Goal: Task Accomplishment & Management: Manage account settings

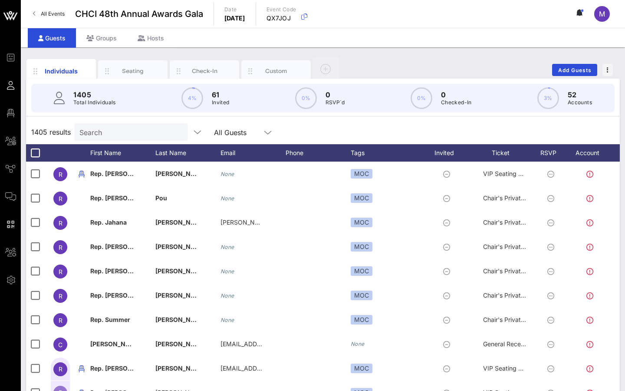
click at [85, 134] on input "Search" at bounding box center [130, 131] width 102 height 11
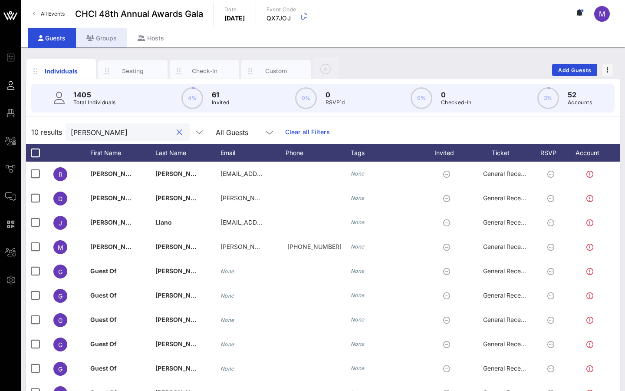
type input "[PERSON_NAME]"
click at [102, 39] on div "Groups" at bounding box center [101, 38] width 51 height 20
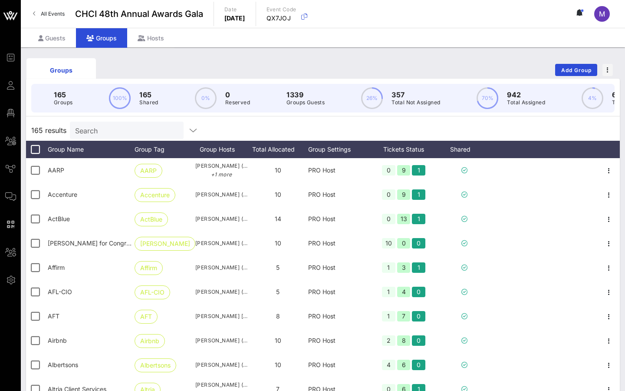
click at [114, 122] on div "Search" at bounding box center [126, 130] width 102 height 17
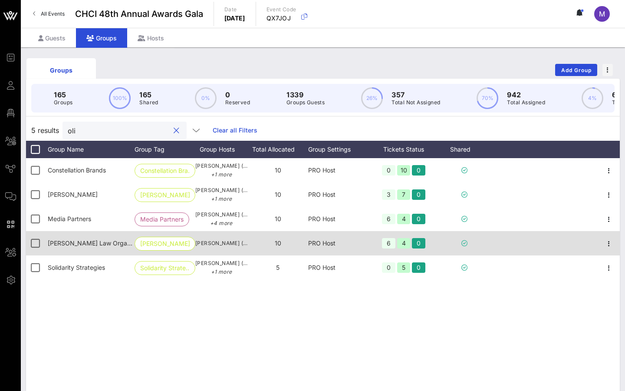
type input "oli"
click at [93, 243] on span "[PERSON_NAME] Law Organization, LLP" at bounding box center [106, 242] width 116 height 7
click at [460, 244] on icon "button" at bounding box center [609, 243] width 10 height 10
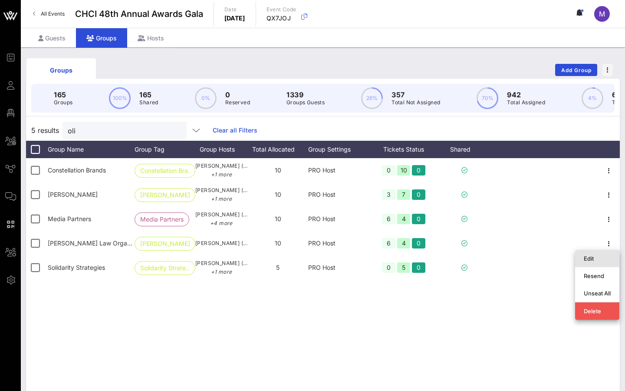
click at [460, 261] on div "Edit" at bounding box center [597, 258] width 27 height 7
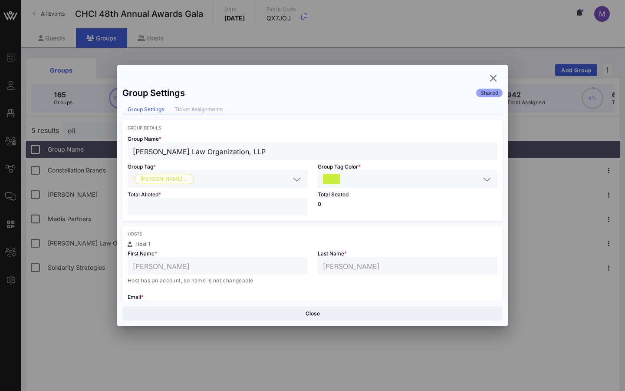
click at [197, 106] on div "Ticket Assignments" at bounding box center [198, 109] width 59 height 9
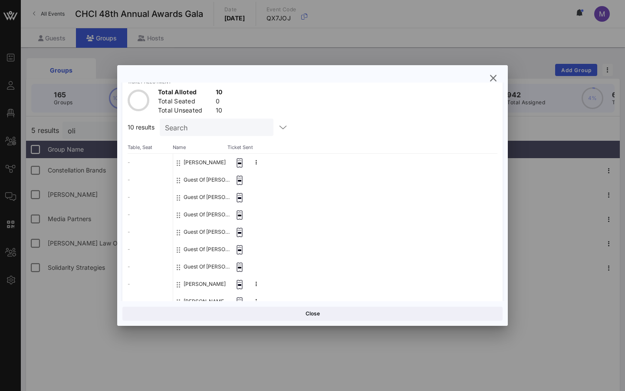
scroll to position [43, 0]
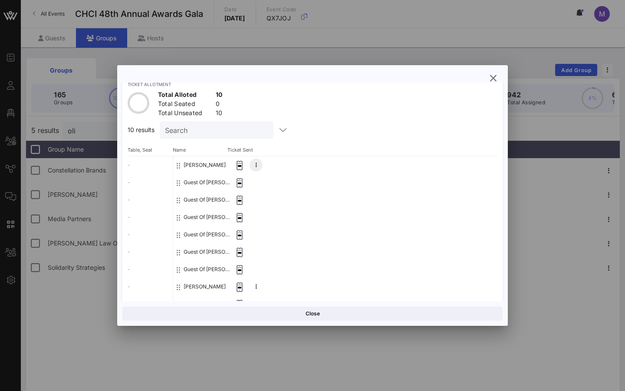
click at [256, 162] on icon at bounding box center [256, 164] width 1 height 5
click at [245, 212] on div at bounding box center [240, 216] width 20 height 17
click at [460, 80] on icon "button" at bounding box center [493, 78] width 10 height 10
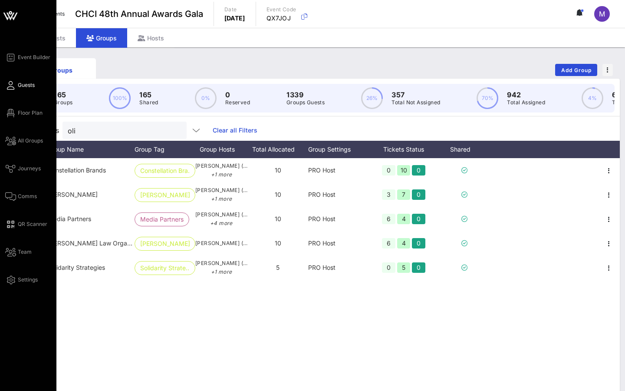
click at [22, 88] on span "Guests" at bounding box center [26, 85] width 17 height 8
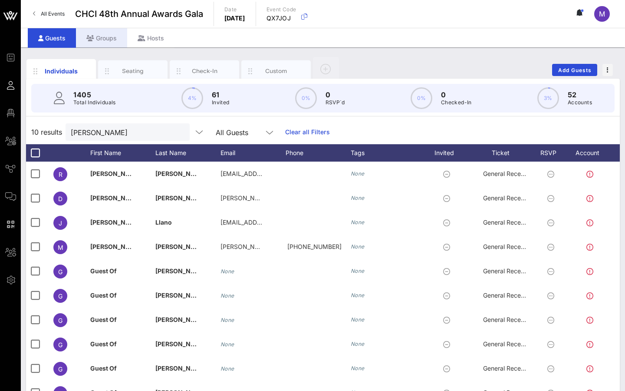
click at [92, 40] on icon at bounding box center [90, 38] width 8 height 6
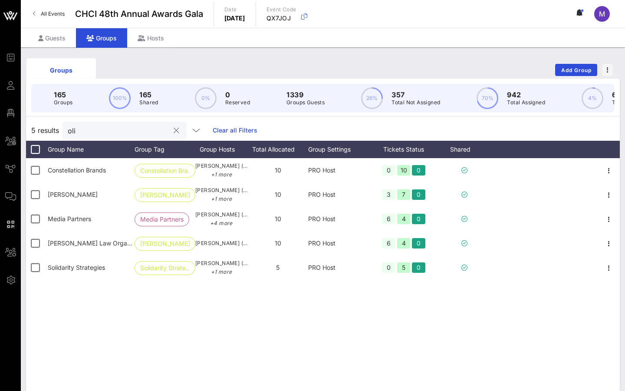
click at [119, 135] on input "oli" at bounding box center [119, 130] width 102 height 11
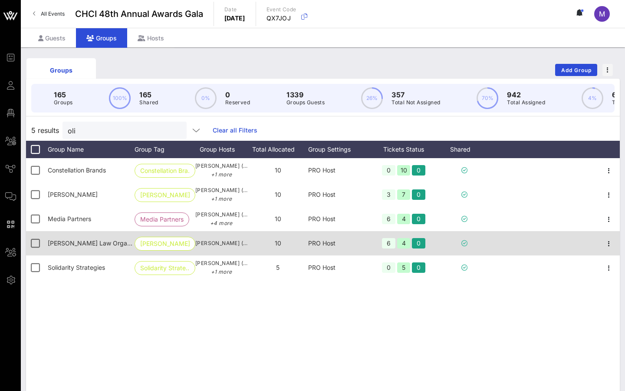
click at [80, 250] on div "[PERSON_NAME] Law Organization, LLP" at bounding box center [91, 243] width 87 height 24
click at [460, 237] on div at bounding box center [609, 243] width 22 height 24
click at [460, 240] on icon "button" at bounding box center [609, 243] width 10 height 10
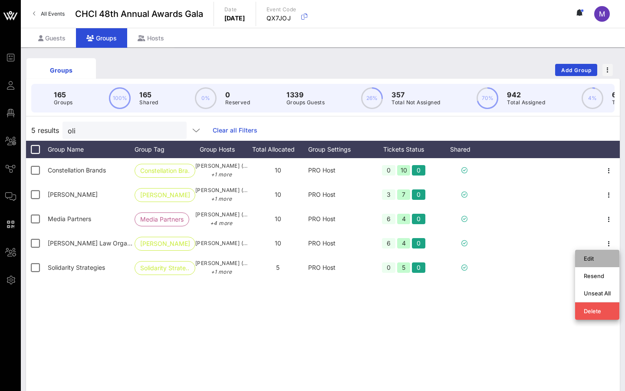
click at [460, 259] on div "Edit" at bounding box center [597, 258] width 27 height 7
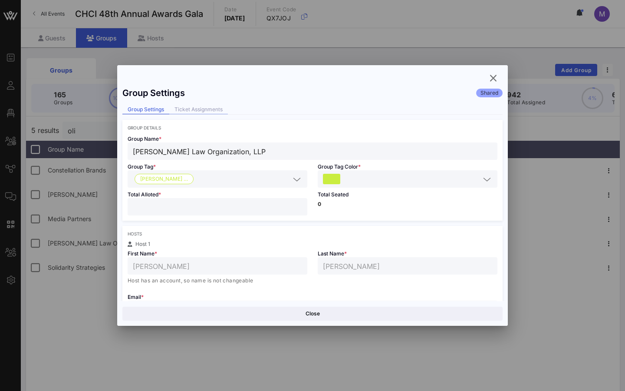
click at [183, 109] on div "Ticket Assignments" at bounding box center [198, 109] width 59 height 9
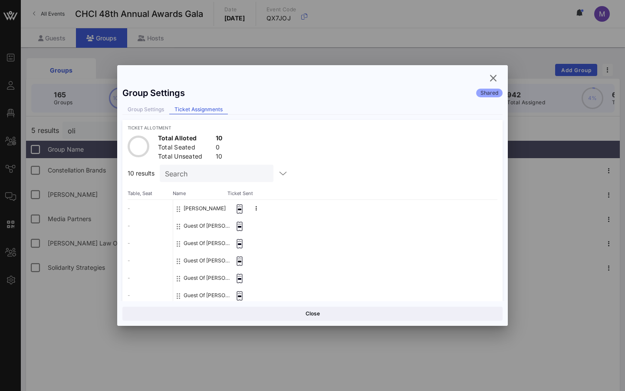
click at [193, 175] on input "Search" at bounding box center [216, 173] width 102 height 11
paste input "[EMAIL_ADDRESS][DOMAIN_NAME]"
type input "[EMAIL_ADDRESS][DOMAIN_NAME]"
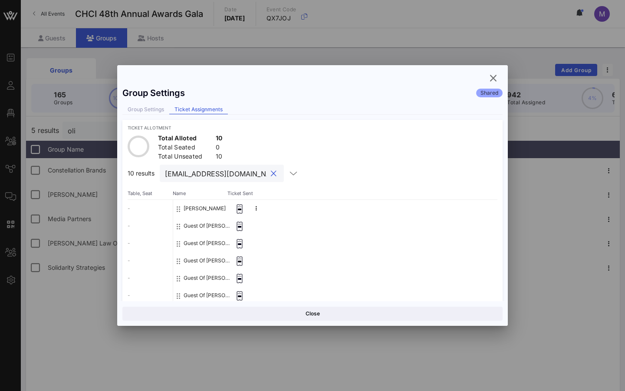
drag, startPoint x: 215, startPoint y: 174, endPoint x: 135, endPoint y: 178, distance: 80.8
click at [134, 178] on div "10 results [EMAIL_ADDRESS][DOMAIN_NAME]" at bounding box center [313, 172] width 370 height 17
click at [288, 172] on icon "button" at bounding box center [293, 173] width 10 height 10
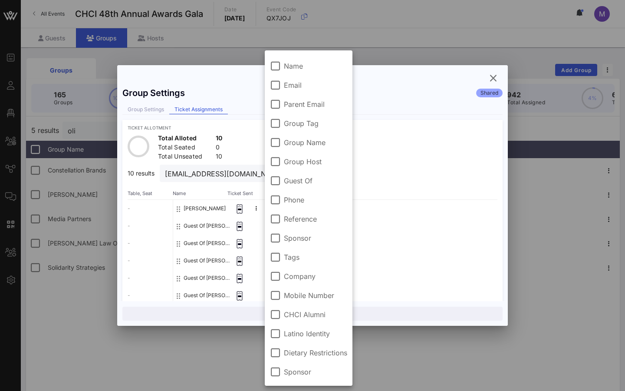
click at [438, 110] on div "Group Settings Ticket Assignments" at bounding box center [312, 110] width 380 height 10
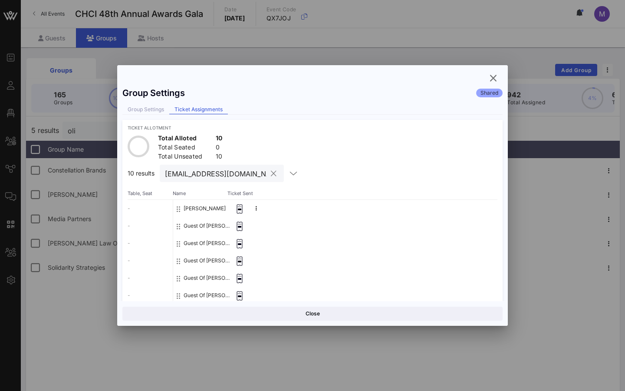
click at [222, 178] on input "[EMAIL_ADDRESS][DOMAIN_NAME]" at bounding box center [216, 173] width 102 height 11
click at [262, 169] on div "[EMAIL_ADDRESS][DOMAIN_NAME]" at bounding box center [232, 172] width 145 height 17
click at [271, 171] on button "clear icon" at bounding box center [274, 173] width 6 height 9
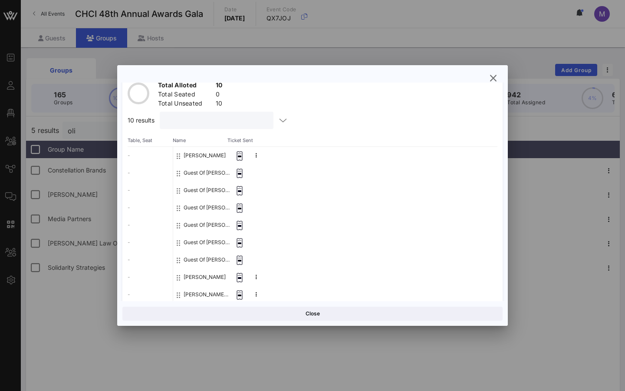
scroll to position [53, 0]
click at [199, 174] on button "Guest Of [PERSON_NAME] Law Organization, LLP" at bounding box center [207, 172] width 46 height 17
click at [460, 79] on icon "button" at bounding box center [493, 78] width 10 height 10
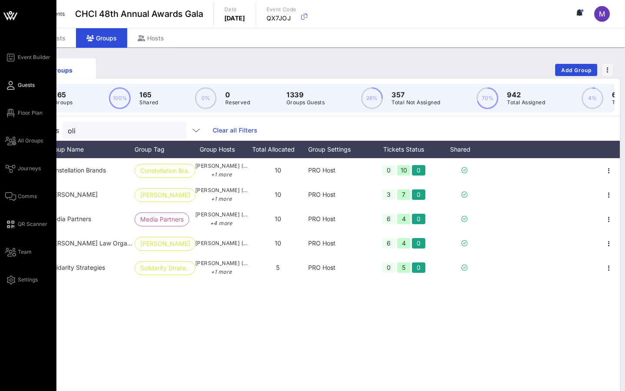
click at [20, 88] on span "Guests" at bounding box center [26, 85] width 17 height 8
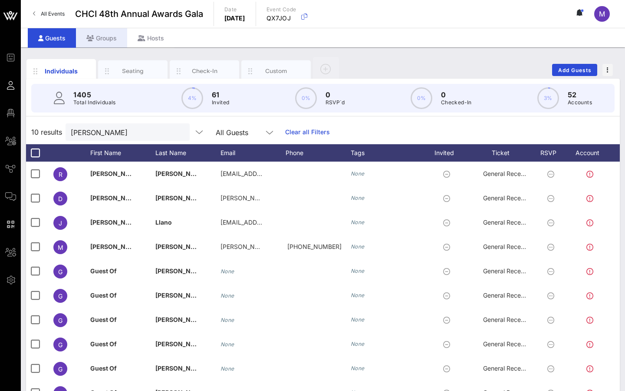
click at [103, 39] on div "Groups" at bounding box center [101, 38] width 51 height 20
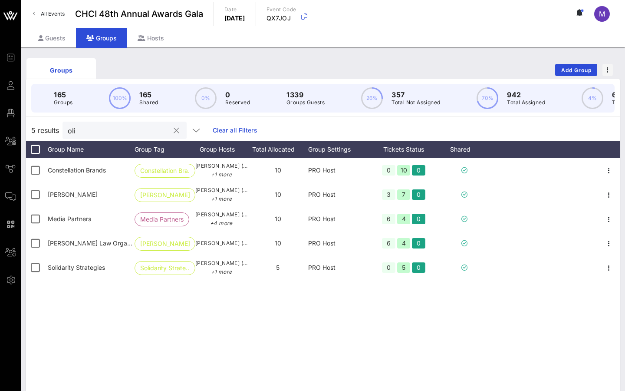
click at [131, 136] on div "oli" at bounding box center [119, 130] width 102 height 17
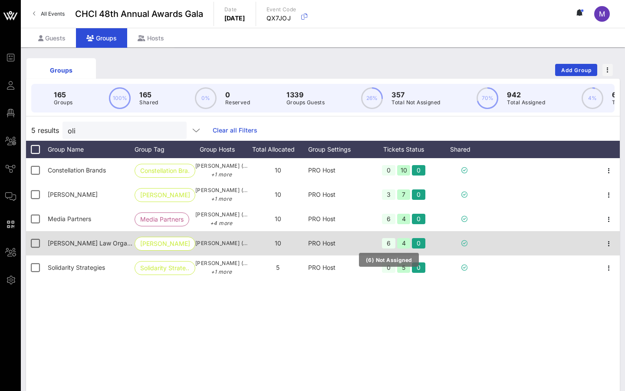
click at [386, 243] on div "6" at bounding box center [388, 243] width 13 height 10
click at [460, 241] on div at bounding box center [544, 243] width 108 height 24
click at [460, 244] on span "button" at bounding box center [609, 243] width 12 height 10
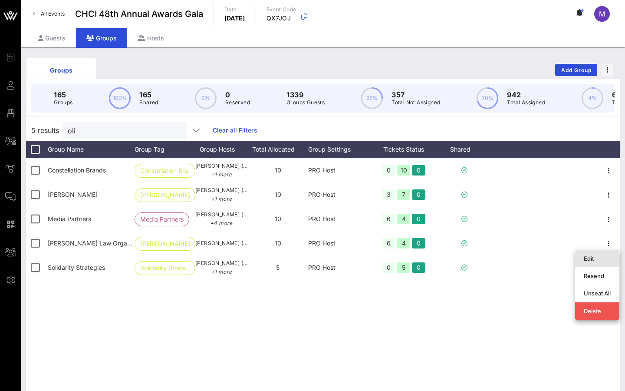
click at [460, 256] on div "Edit" at bounding box center [597, 258] width 27 height 7
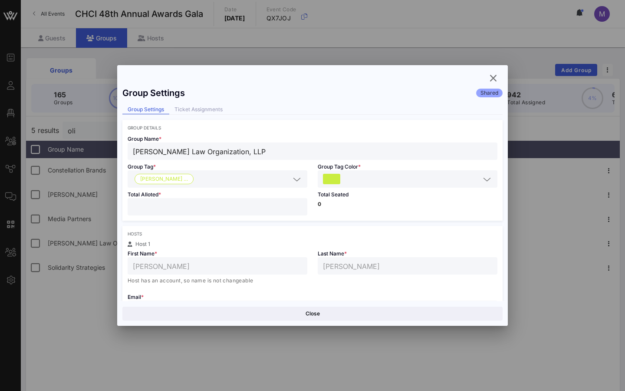
click at [217, 114] on div "Group Settings Shared Group Settings Ticket Assignments Group Details Group Nam…" at bounding box center [312, 191] width 391 height 218
click at [216, 109] on div "Ticket Assignments" at bounding box center [198, 109] width 59 height 9
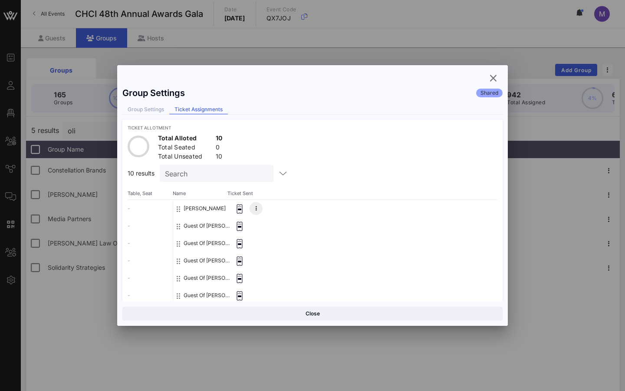
click at [257, 209] on button at bounding box center [256, 208] width 13 height 13
click at [250, 250] on div "Guest Of [PERSON_NAME] Law Organization, LLP" at bounding box center [335, 242] width 324 height 17
click at [232, 235] on div at bounding box center [240, 242] width 20 height 17
click at [206, 231] on button "Guest Of [PERSON_NAME] Law Organization, LLP" at bounding box center [207, 225] width 46 height 17
click at [460, 77] on icon "button" at bounding box center [493, 78] width 10 height 10
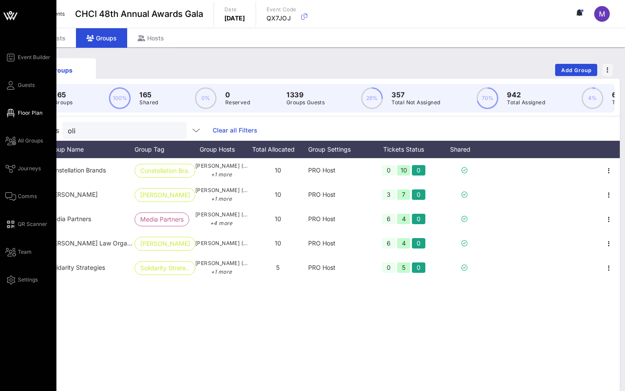
click at [31, 117] on link "Floor Plan" at bounding box center [23, 113] width 37 height 10
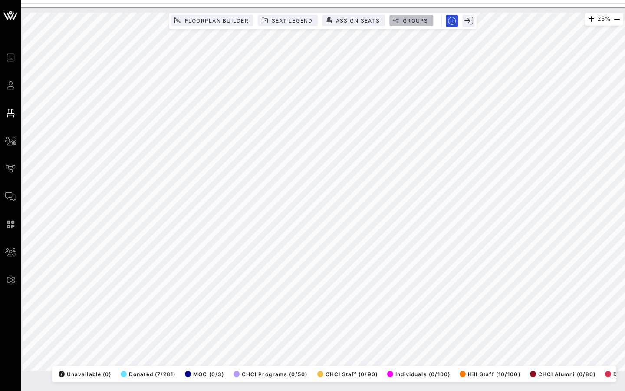
click at [408, 23] on span "Groups" at bounding box center [415, 20] width 26 height 7
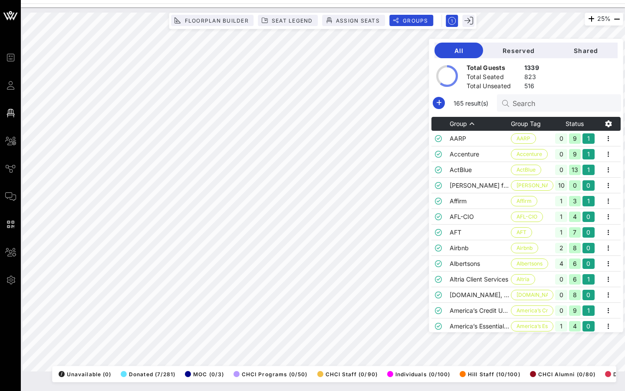
click at [460, 104] on input "Search" at bounding box center [564, 102] width 102 height 11
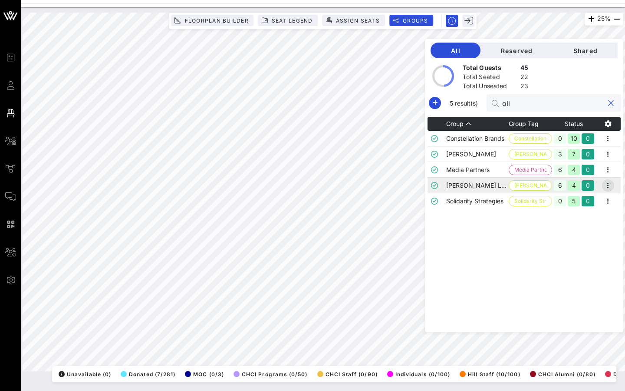
type input "oli"
click at [460, 187] on icon "button" at bounding box center [608, 185] width 10 height 10
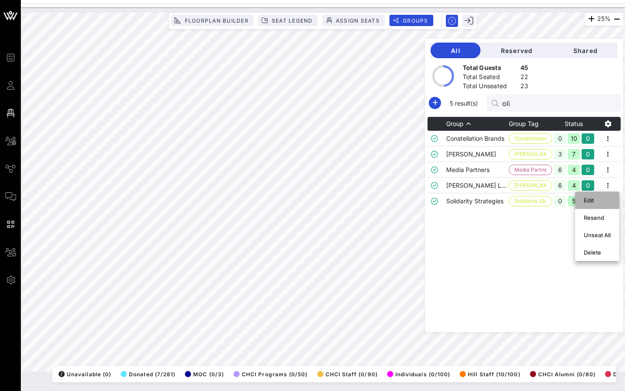
click at [460, 199] on div "Edit" at bounding box center [597, 200] width 27 height 7
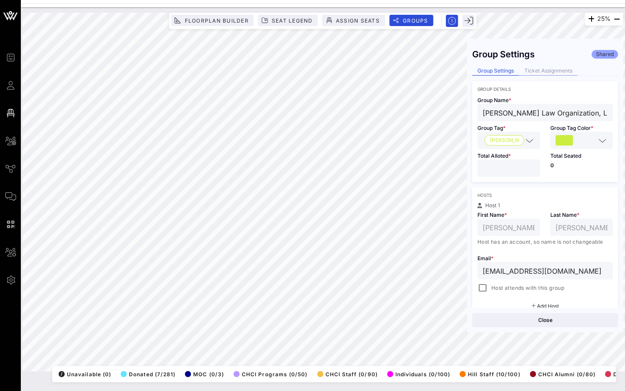
click at [460, 69] on div "Ticket Assignments" at bounding box center [548, 70] width 59 height 9
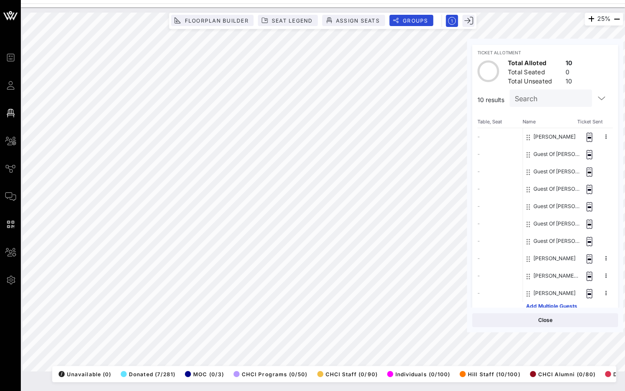
scroll to position [50, 0]
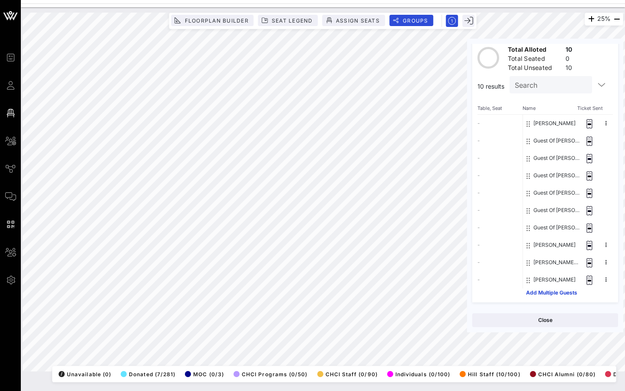
click at [460, 290] on button "Add Multiple Guests" at bounding box center [551, 292] width 51 height 5
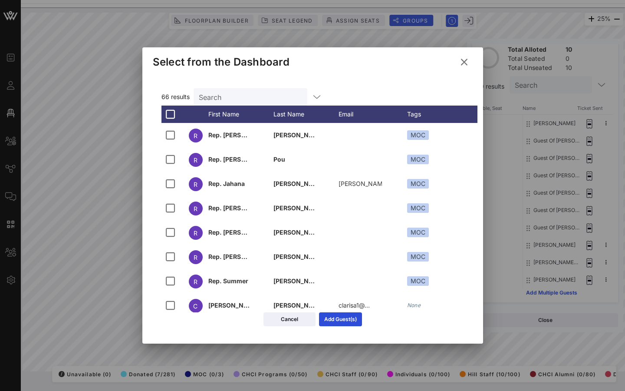
click at [460, 67] on icon at bounding box center [464, 61] width 14 height 13
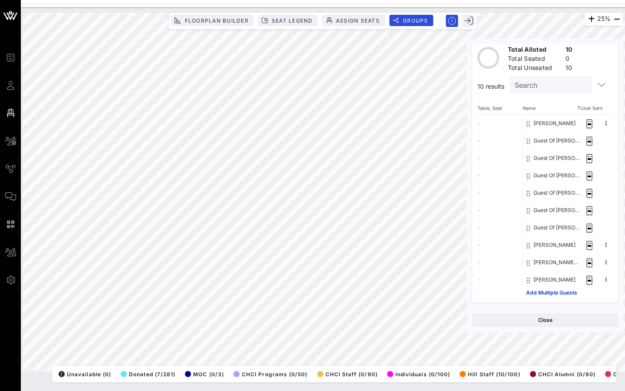
scroll to position [0, 0]
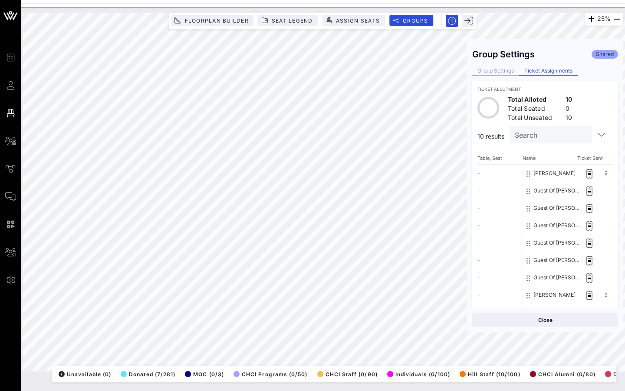
click at [460, 74] on div "Group Settings" at bounding box center [495, 70] width 47 height 9
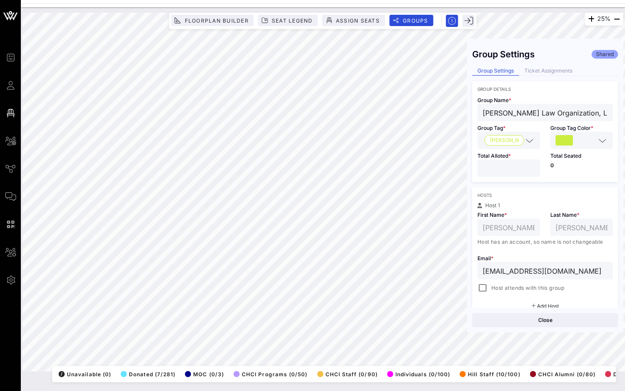
click at [460, 66] on div "Group Settings Shared Group Settings Ticket Assignments Group Details Group Nam…" at bounding box center [545, 175] width 156 height 263
click at [460, 73] on div "Ticket Assignments" at bounding box center [548, 70] width 59 height 9
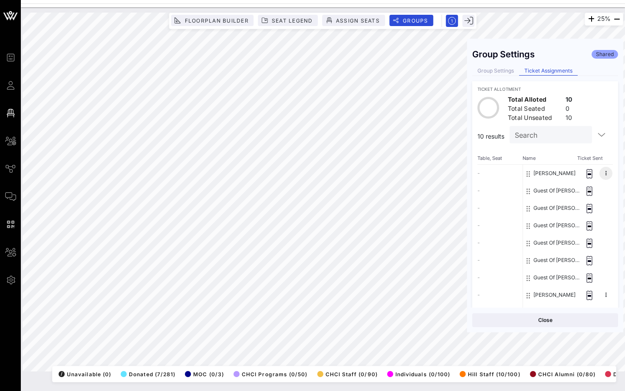
click at [460, 177] on button at bounding box center [605, 173] width 13 height 13
click at [460, 224] on button "Guest Of [PERSON_NAME] Law Organization, LLP" at bounding box center [556, 225] width 46 height 17
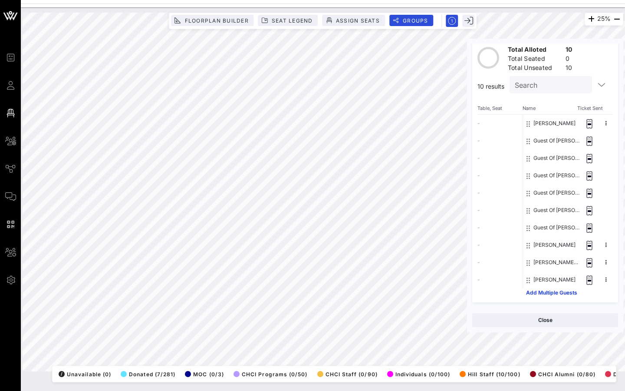
click at [460, 224] on button "Guest Of [PERSON_NAME] Law Organization, LLP" at bounding box center [556, 227] width 46 height 17
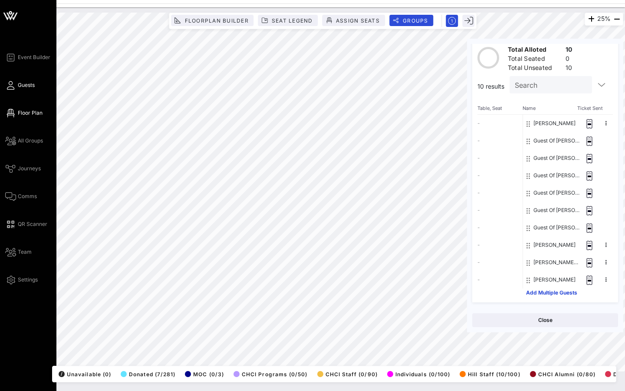
click at [26, 84] on span "Guests" at bounding box center [26, 85] width 17 height 8
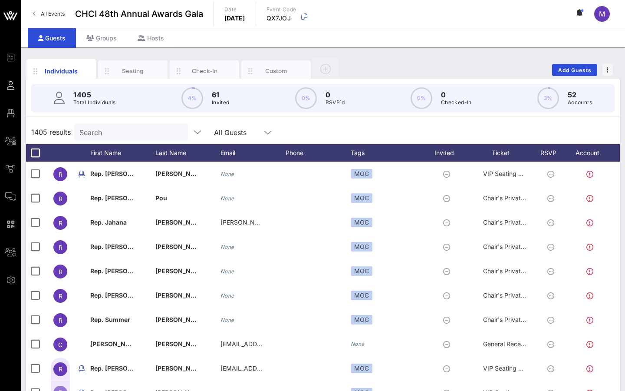
click at [98, 49] on div "Individuals Seating Check-In Custom Add Guests 1405 Total Individuals 4% 61 Inv…" at bounding box center [323, 238] width 604 height 383
click at [91, 30] on div "Groups" at bounding box center [101, 38] width 51 height 20
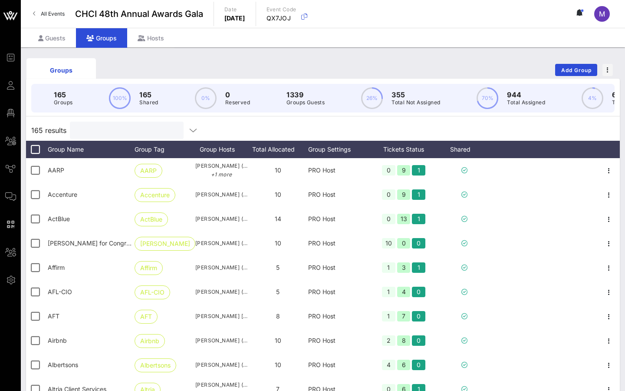
click at [122, 132] on input "text" at bounding box center [126, 130] width 102 height 11
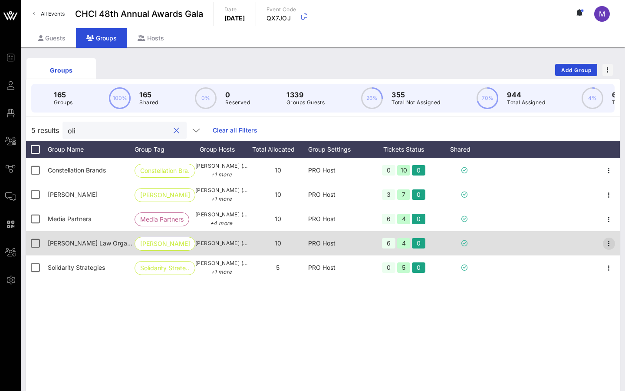
type input "oli"
click at [460, 246] on icon "button" at bounding box center [609, 243] width 10 height 10
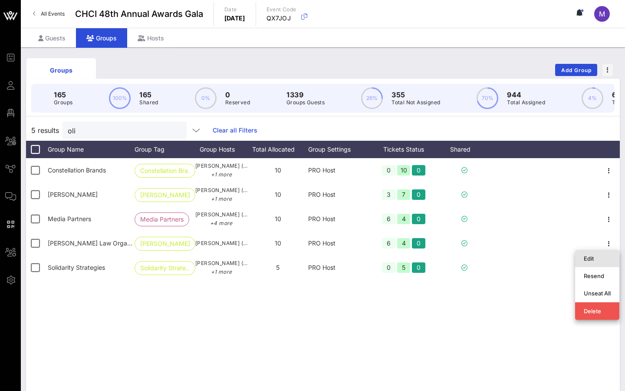
click at [460, 263] on div "Edit" at bounding box center [597, 258] width 27 height 14
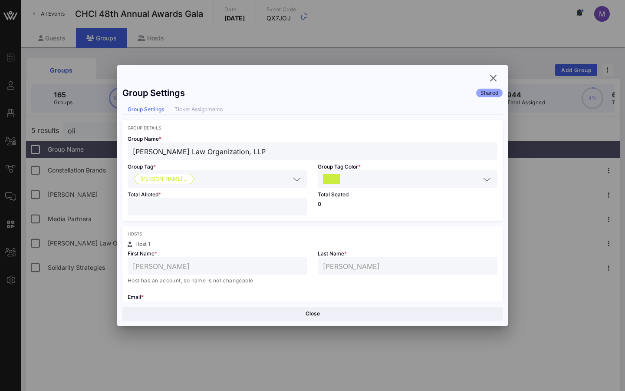
click at [194, 109] on div "Ticket Assignments" at bounding box center [198, 109] width 59 height 9
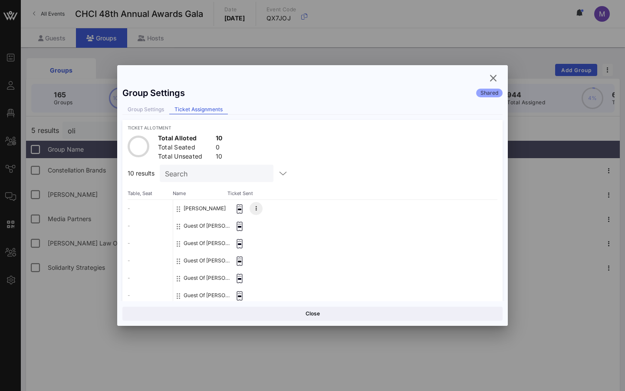
scroll to position [92, 0]
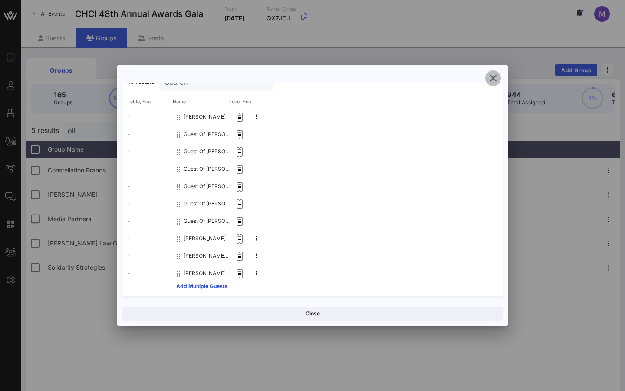
click at [460, 80] on icon "button" at bounding box center [493, 78] width 10 height 10
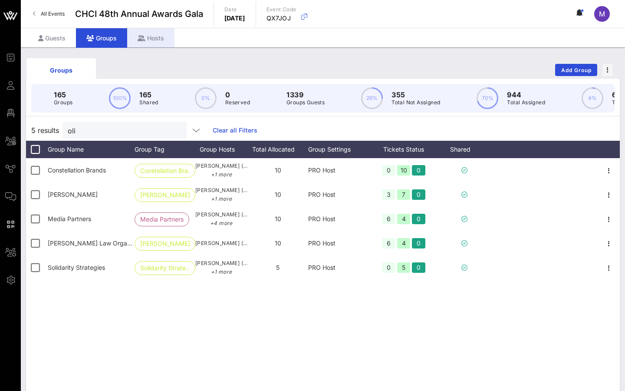
click at [147, 42] on div "Hosts" at bounding box center [150, 38] width 47 height 20
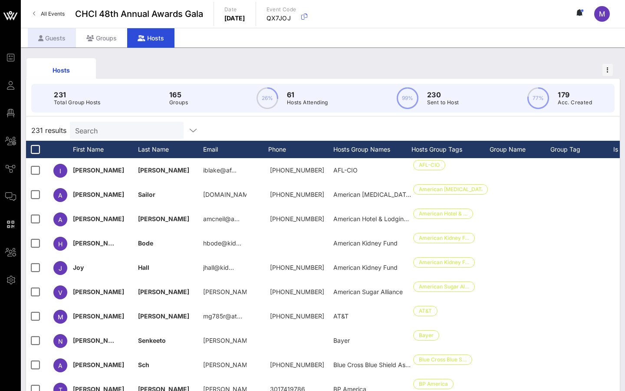
click at [53, 39] on div "Guests" at bounding box center [52, 38] width 48 height 20
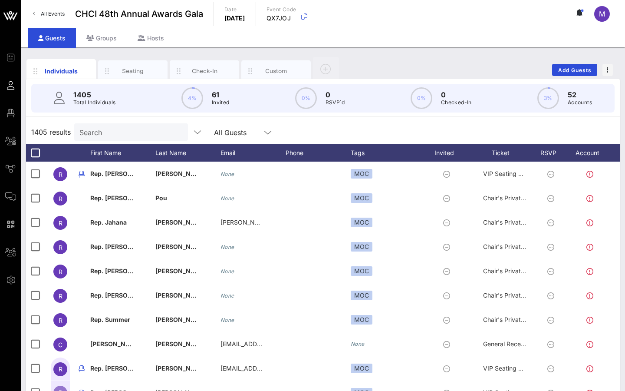
click at [126, 138] on div "Search" at bounding box center [130, 131] width 102 height 17
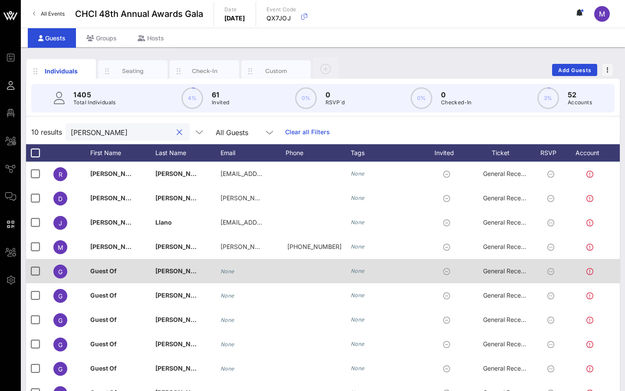
scroll to position [40, 0]
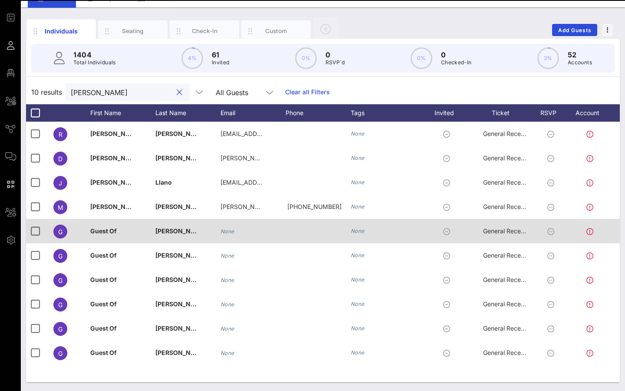
type input "[PERSON_NAME]"
click at [460, 230] on icon at bounding box center [550, 231] width 7 height 7
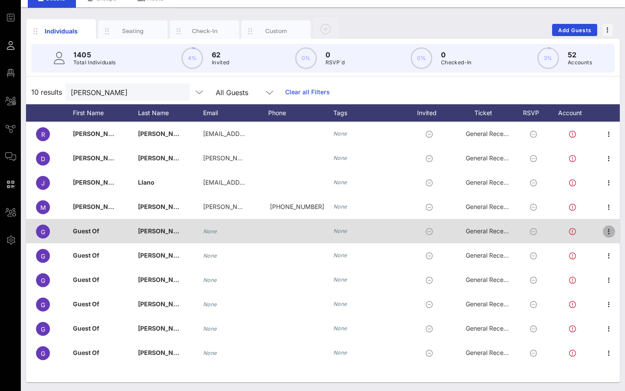
click at [460, 231] on icon "button" at bounding box center [609, 231] width 10 height 10
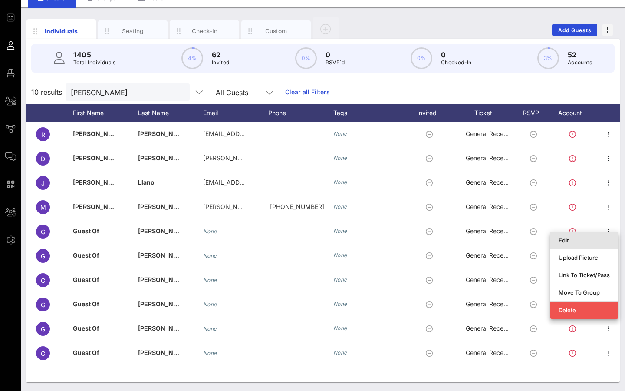
click at [460, 243] on div "Edit" at bounding box center [584, 240] width 51 height 14
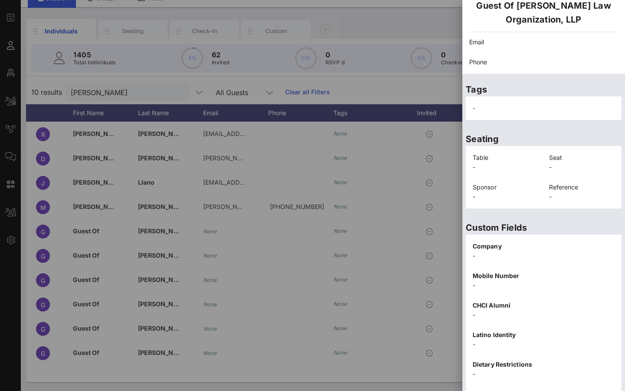
scroll to position [131, 0]
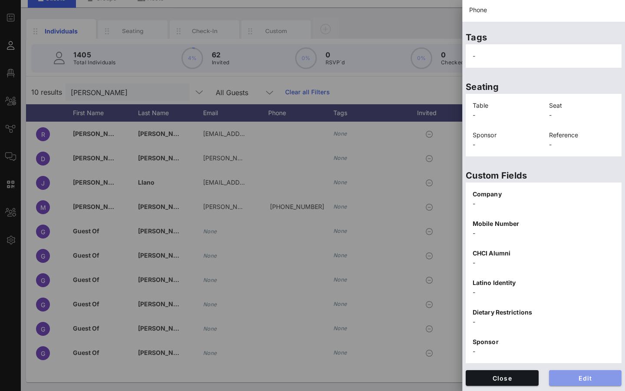
click at [460, 380] on span "Edit" at bounding box center [585, 377] width 59 height 7
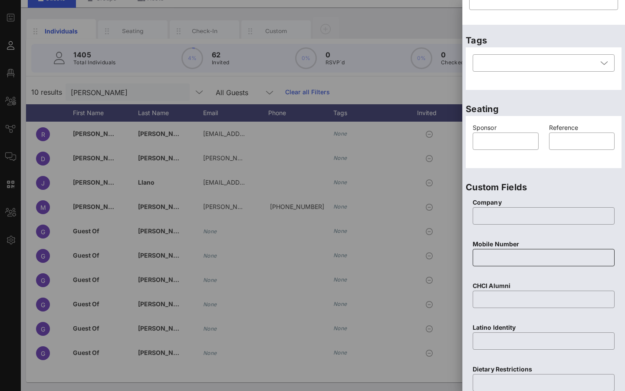
scroll to position [0, 0]
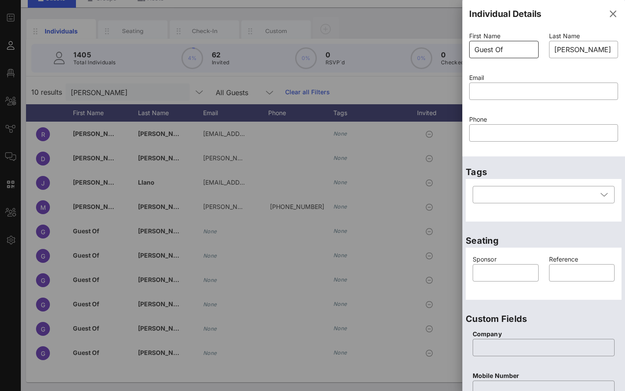
click at [460, 49] on input "Guest Of" at bounding box center [503, 50] width 59 height 14
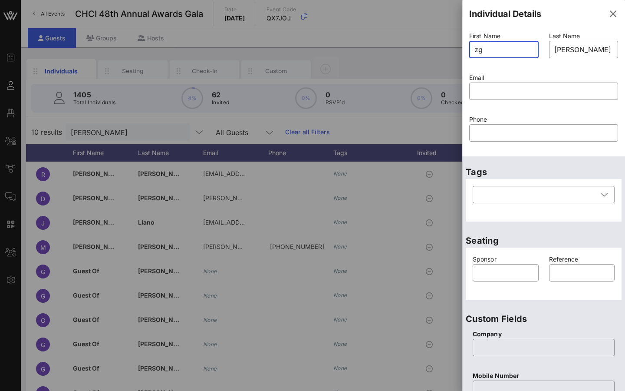
type input "z"
type input "Guest of"
click at [460, 106] on div at bounding box center [543, 105] width 138 height 6
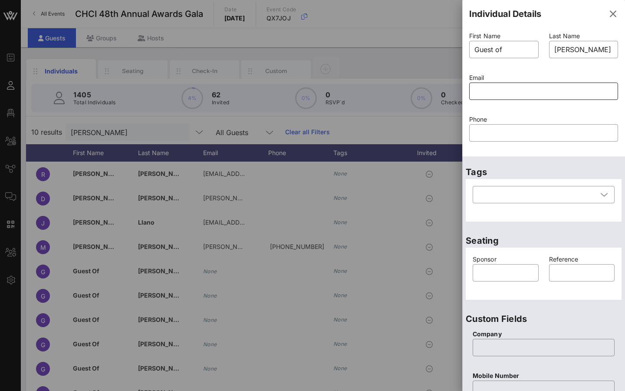
click at [460, 99] on div at bounding box center [543, 90] width 138 height 17
paste input "[EMAIL_ADDRESS][DOMAIN_NAME]"
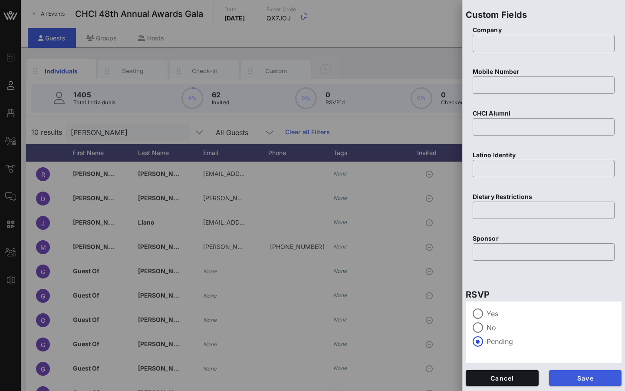
type input "[EMAIL_ADDRESS][DOMAIN_NAME]"
click at [460, 377] on span "Save" at bounding box center [585, 377] width 59 height 7
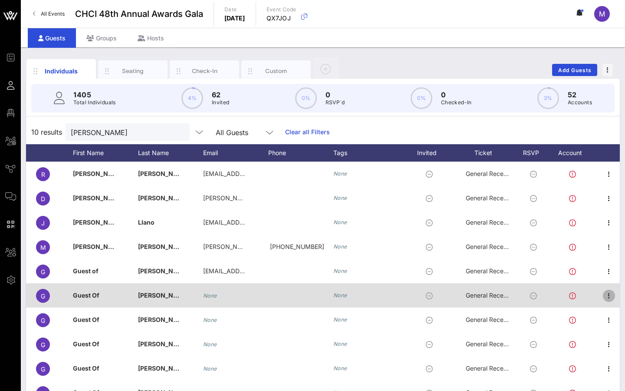
click at [460, 295] on icon "button" at bounding box center [609, 295] width 10 height 10
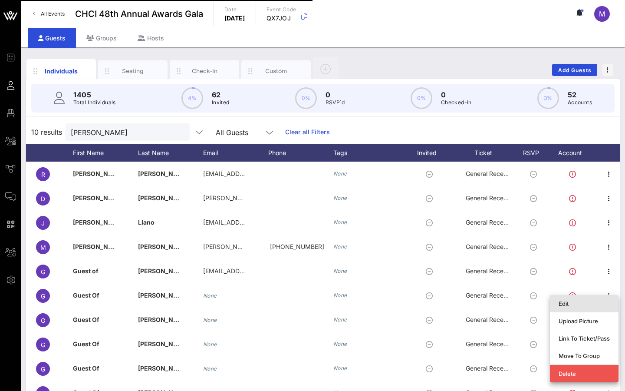
click at [460, 301] on div "Edit" at bounding box center [584, 303] width 51 height 7
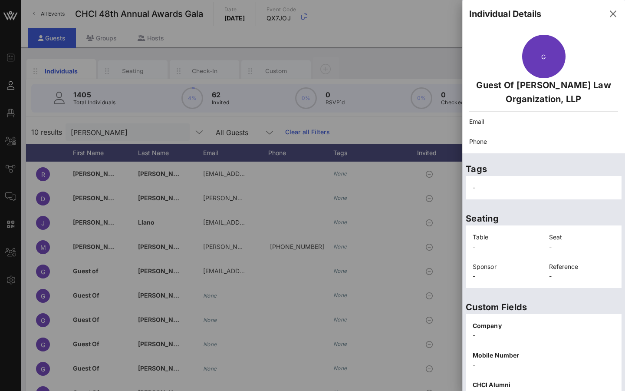
scroll to position [131, 0]
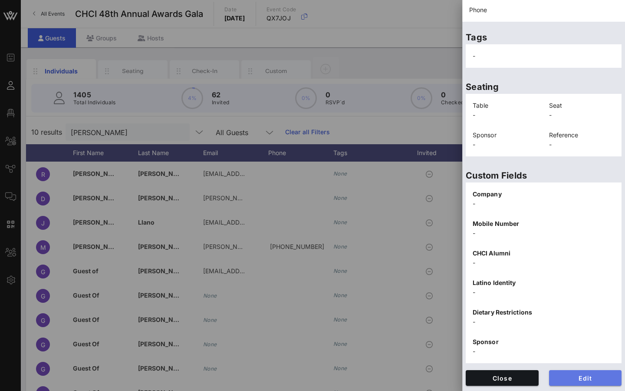
click at [460, 377] on span "Edit" at bounding box center [585, 377] width 59 height 7
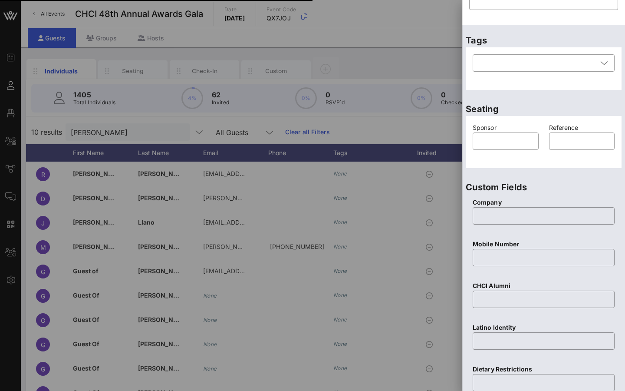
scroll to position [0, 0]
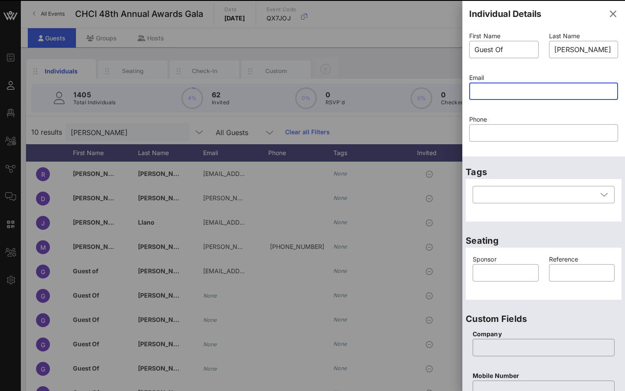
click at [460, 89] on input "text" at bounding box center [543, 91] width 138 height 14
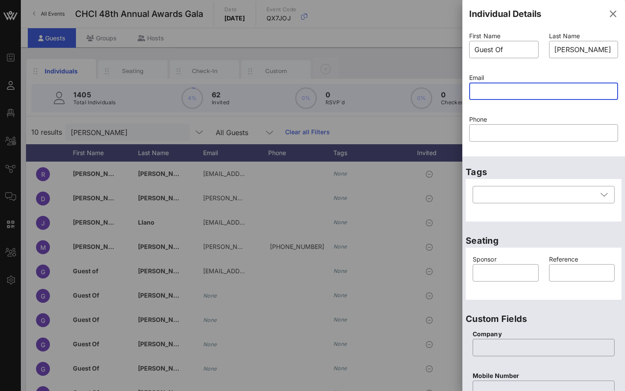
paste input "[EMAIL_ADDRESS][DOMAIN_NAME]"
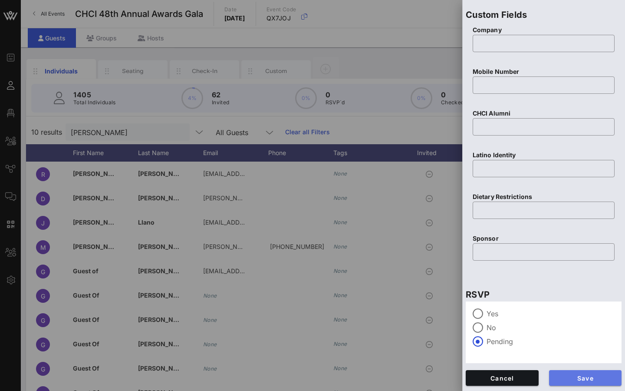
click at [460, 379] on span "Save" at bounding box center [585, 377] width 59 height 7
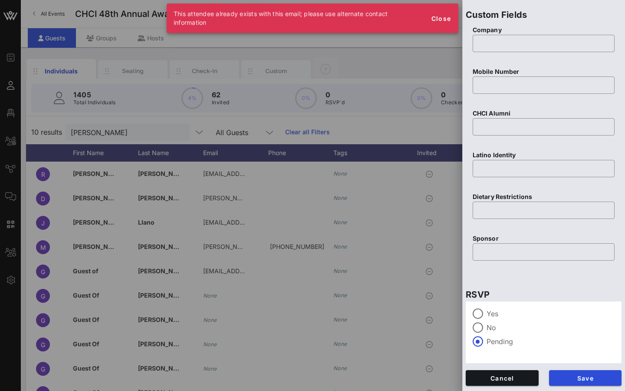
scroll to position [0, 0]
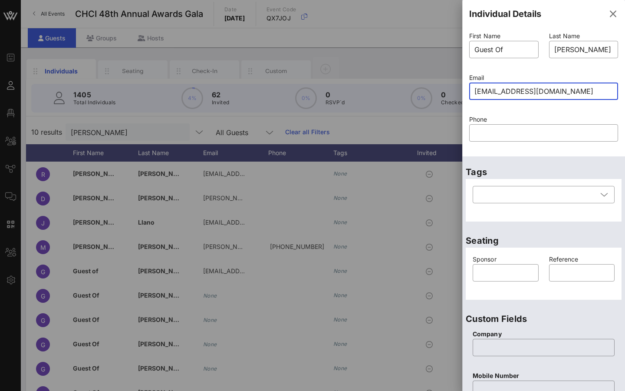
click at [460, 88] on input "[EMAIL_ADDRESS][DOMAIN_NAME]" at bounding box center [543, 91] width 138 height 14
type input "[EMAIL_ADDRESS][DOMAIN_NAME]"
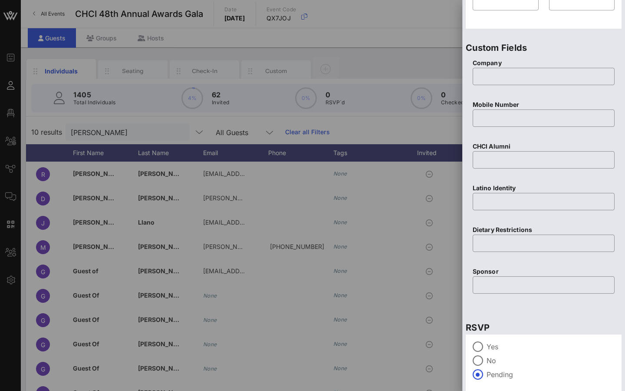
scroll to position [304, 0]
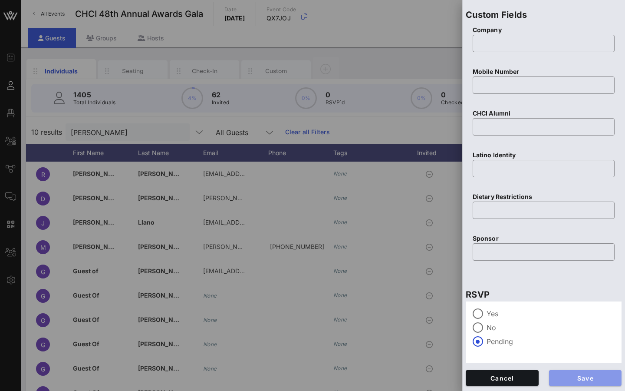
click at [460, 374] on span "Save" at bounding box center [585, 377] width 59 height 7
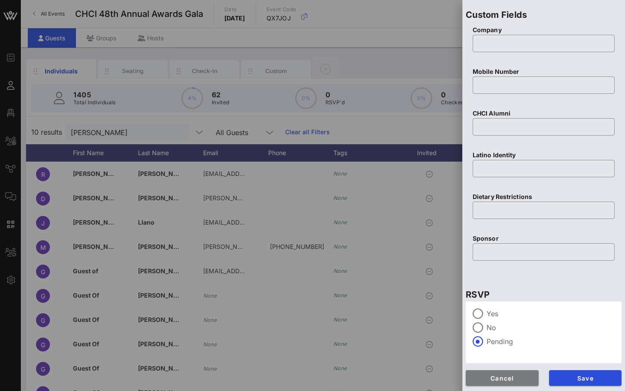
click at [460, 374] on span "Cancel" at bounding box center [502, 377] width 59 height 7
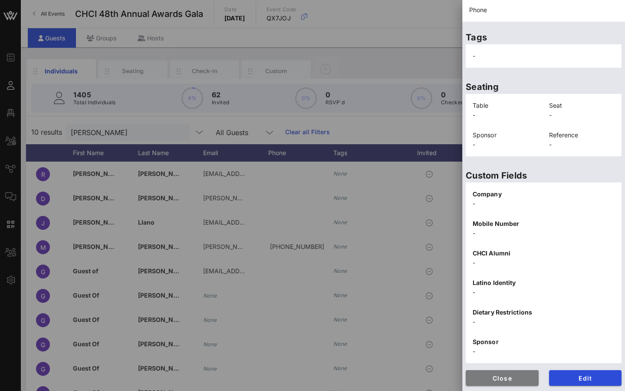
click at [460, 374] on span "Close" at bounding box center [502, 377] width 59 height 7
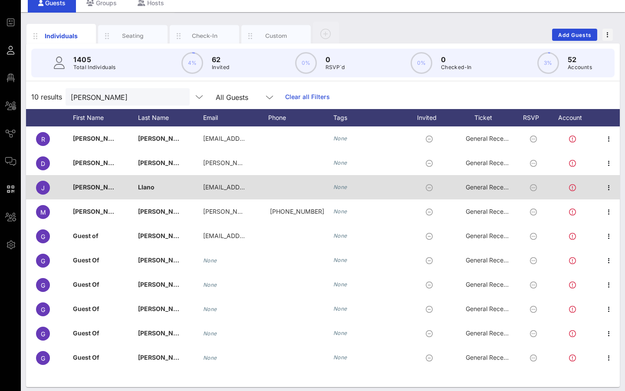
scroll to position [40, 0]
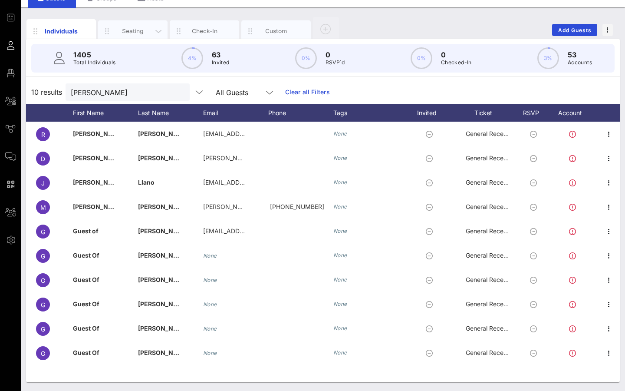
click at [140, 29] on div "Seating" at bounding box center [133, 31] width 39 height 8
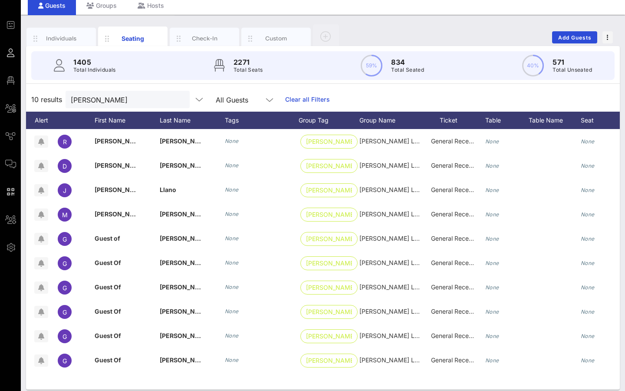
scroll to position [0, 0]
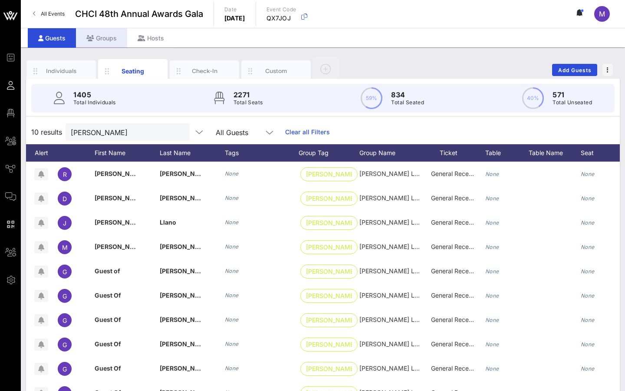
click at [108, 33] on div "Groups" at bounding box center [101, 38] width 51 height 20
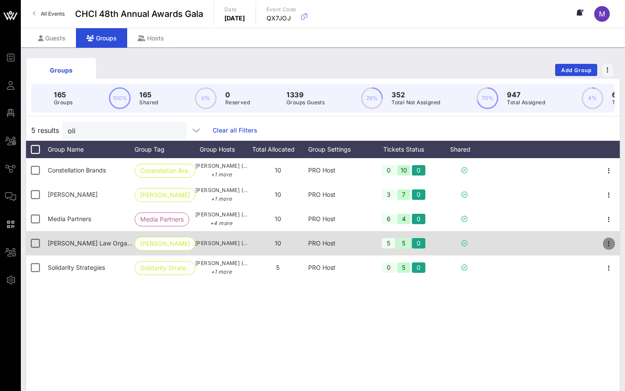
click at [460, 242] on icon "button" at bounding box center [609, 243] width 10 height 10
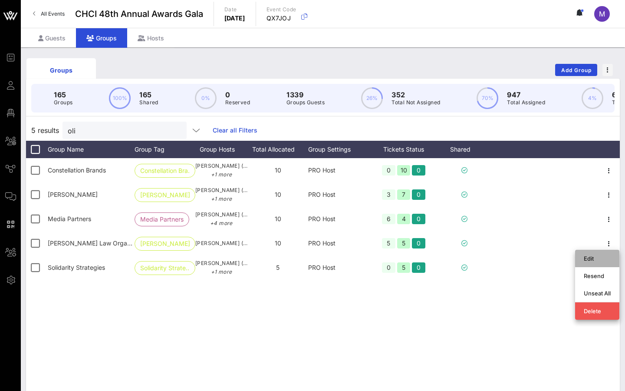
click at [460, 257] on div "Edit" at bounding box center [597, 258] width 27 height 7
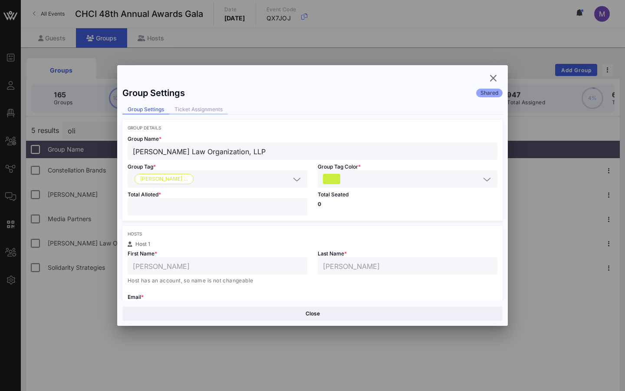
click at [224, 108] on div "Ticket Assignments" at bounding box center [198, 109] width 59 height 9
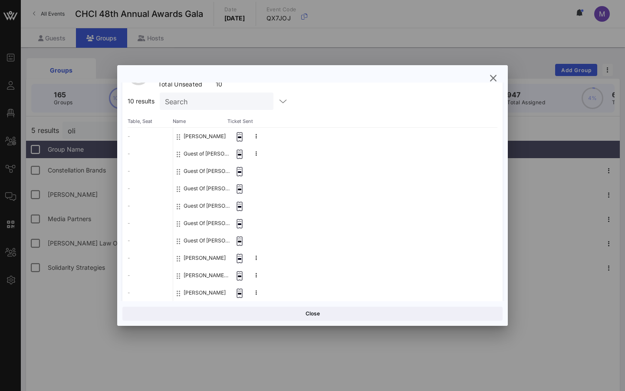
scroll to position [92, 0]
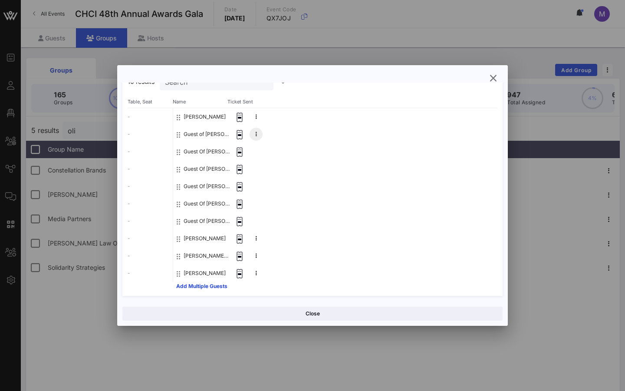
click at [253, 132] on button at bounding box center [256, 134] width 13 height 13
click at [224, 133] on button "Guest of [PERSON_NAME] Law Organization, LLP" at bounding box center [207, 133] width 46 height 17
click at [212, 118] on button "[PERSON_NAME]" at bounding box center [205, 116] width 42 height 17
